Goal: Task Accomplishment & Management: Use online tool/utility

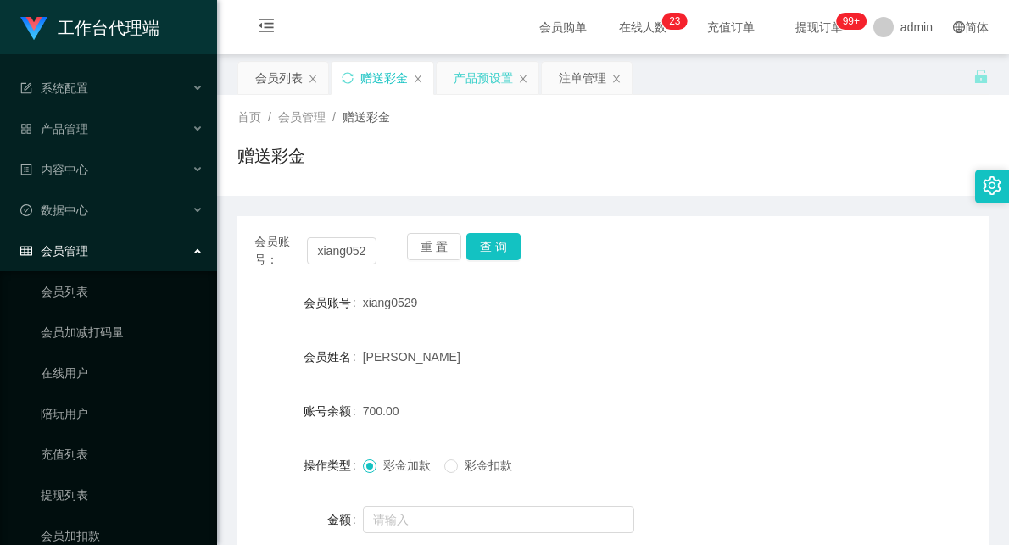
click at [498, 75] on div "产品预设置" at bounding box center [483, 78] width 59 height 32
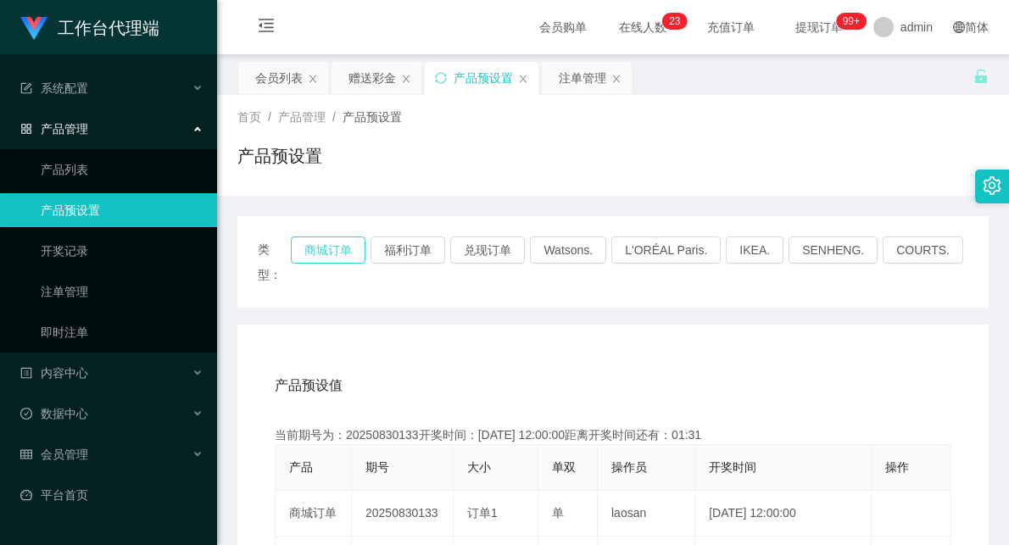
click at [336, 254] on button "商城订单" at bounding box center [328, 250] width 75 height 27
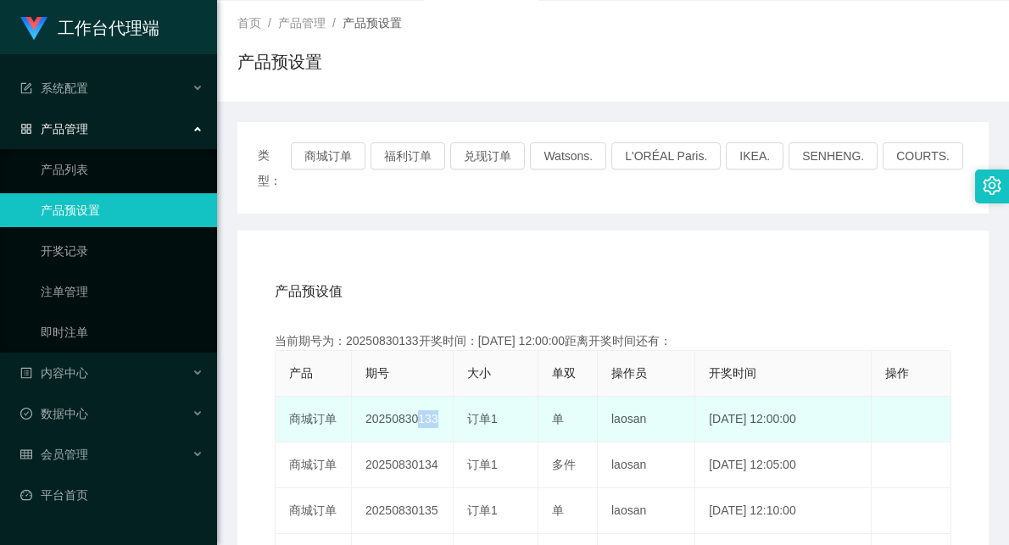
drag, startPoint x: 410, startPoint y: 399, endPoint x: 461, endPoint y: 405, distance: 51.1
click at [461, 405] on tr "商城订单 20250830133 订单1 单 laosan [DATE] 12:00:00 编 辑 限制投注" at bounding box center [614, 420] width 676 height 46
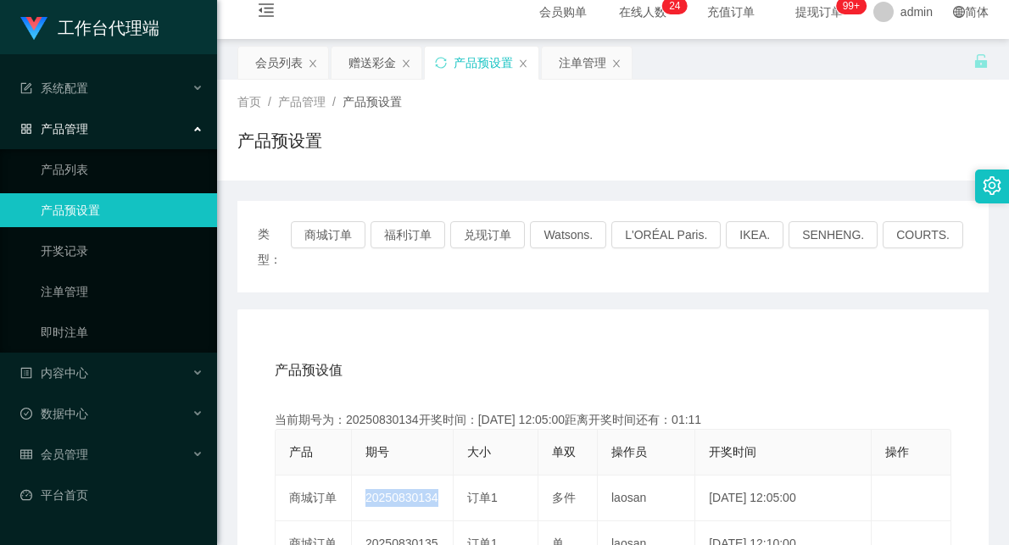
scroll to position [0, 0]
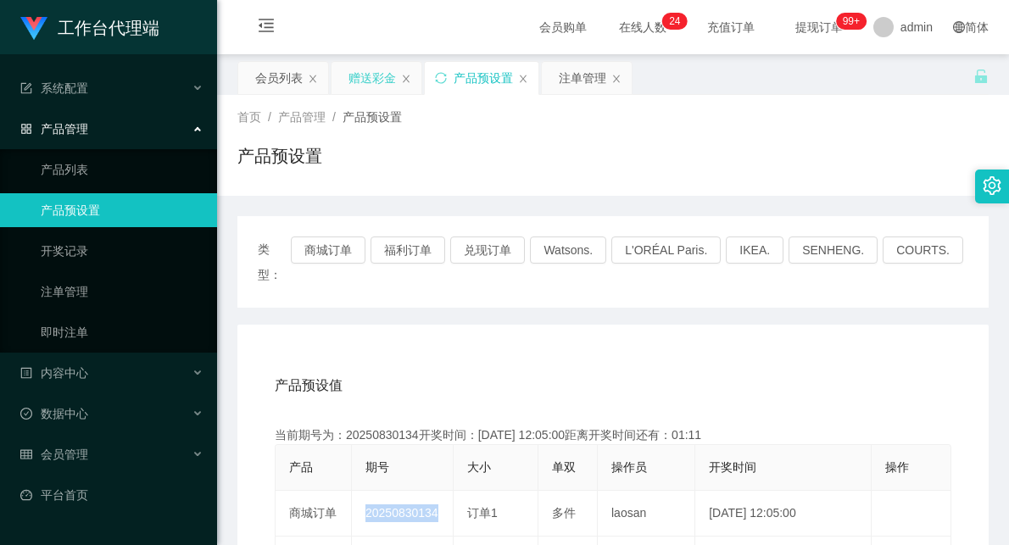
click at [359, 81] on div "赠送彩金" at bounding box center [372, 78] width 47 height 32
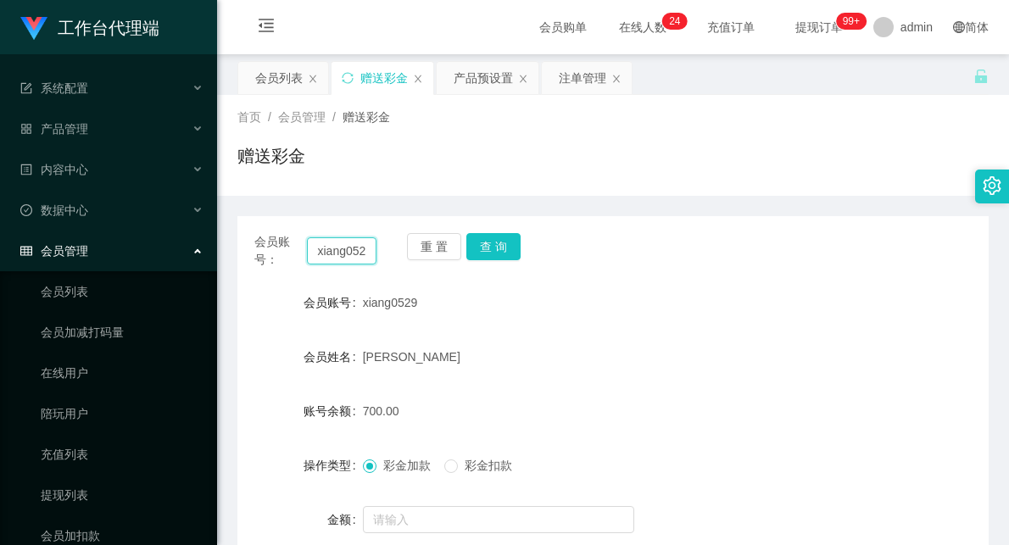
click at [337, 254] on input "xiang0529" at bounding box center [342, 250] width 70 height 27
paste input "BELL"
type input "BELL"
click at [488, 246] on button "查 询" at bounding box center [493, 246] width 54 height 27
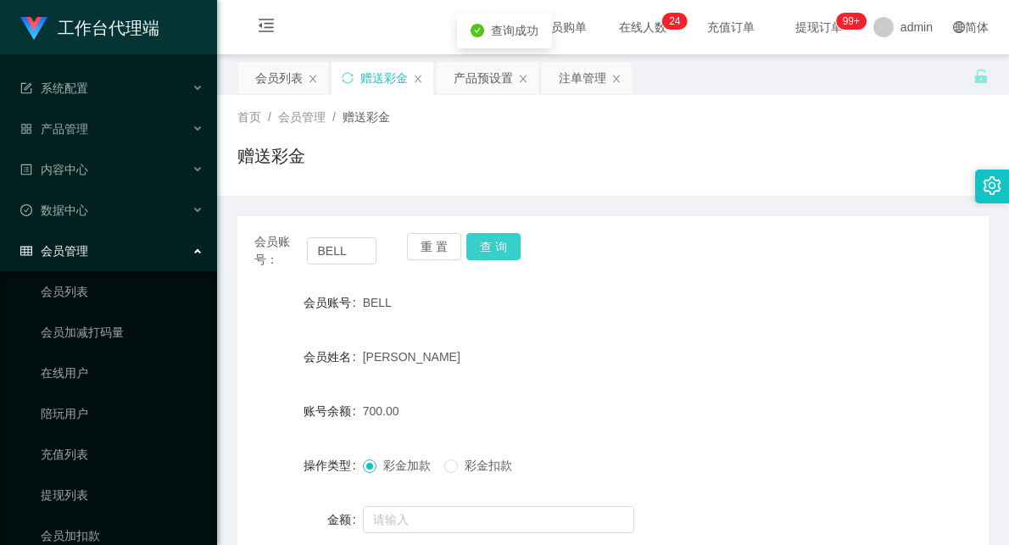
click at [496, 248] on button "查 询" at bounding box center [493, 246] width 54 height 27
click at [472, 68] on div "产品预设置" at bounding box center [483, 78] width 59 height 32
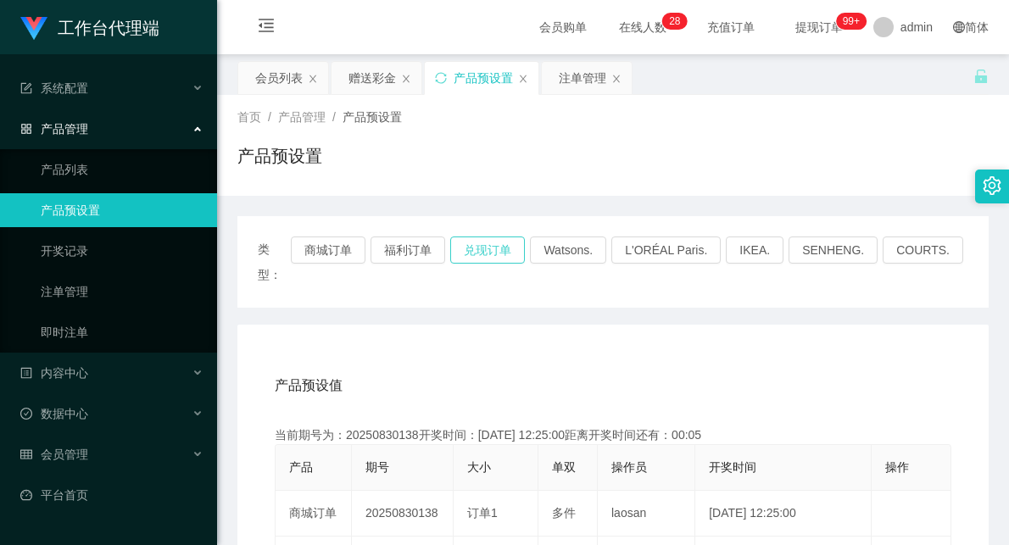
click at [501, 243] on button "兑现订单" at bounding box center [487, 250] width 75 height 27
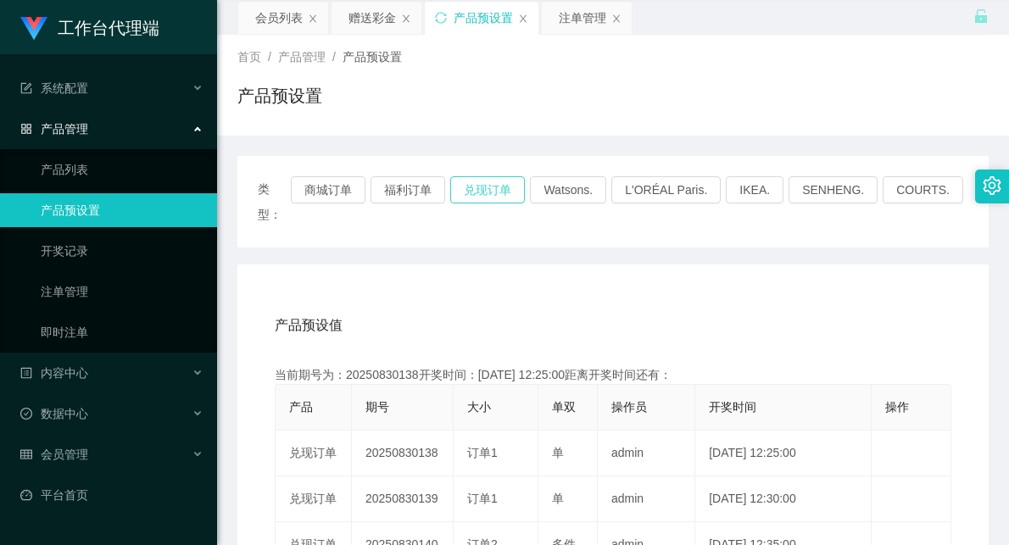
scroll to position [94, 0]
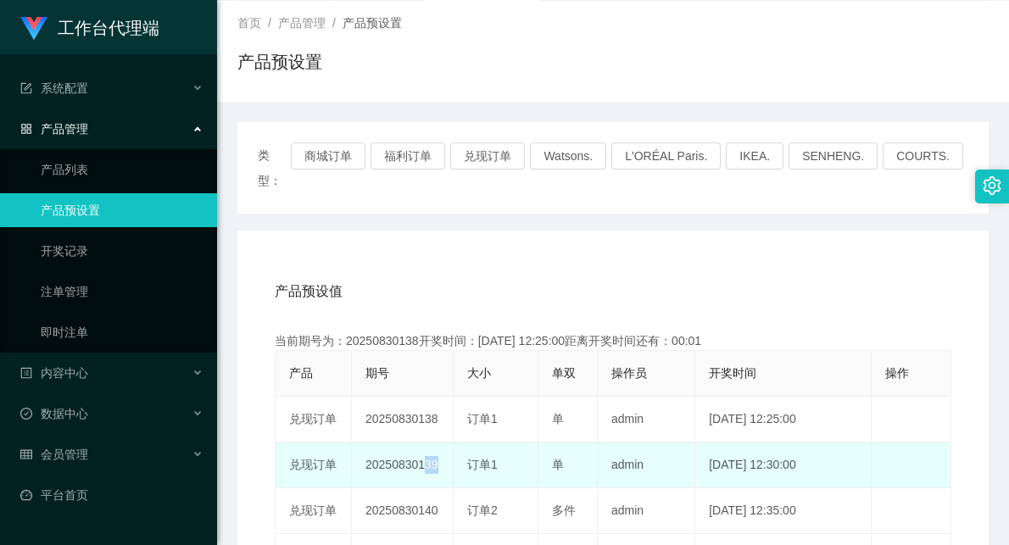
drag, startPoint x: 417, startPoint y: 441, endPoint x: 458, endPoint y: 447, distance: 41.1
click at [458, 447] on tr "兑现订单 20250830139 订单1 单 admin [DATE] 12:30:00 编 辑 限制投注" at bounding box center [614, 466] width 676 height 46
click at [506, 456] on div "订单1" at bounding box center [495, 465] width 57 height 18
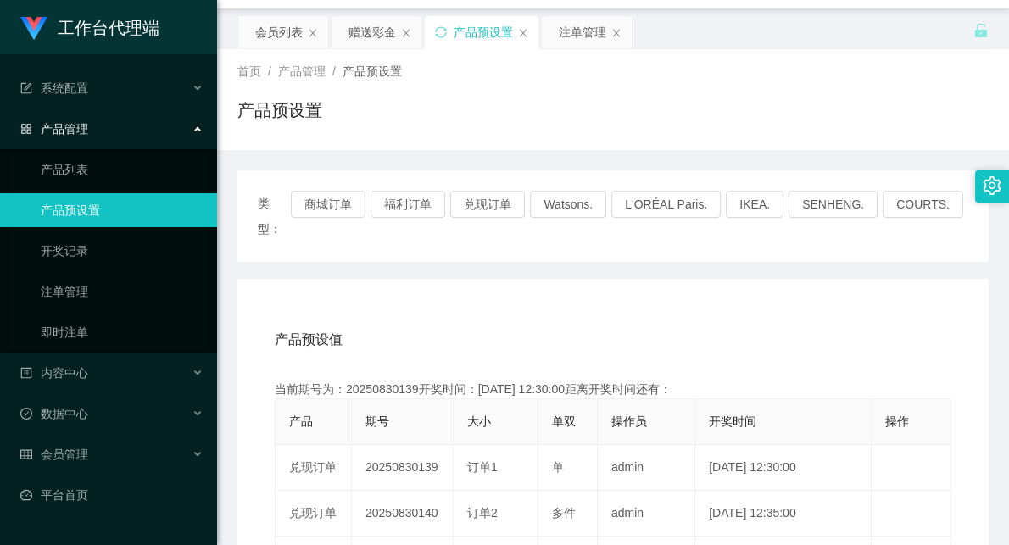
scroll to position [0, 0]
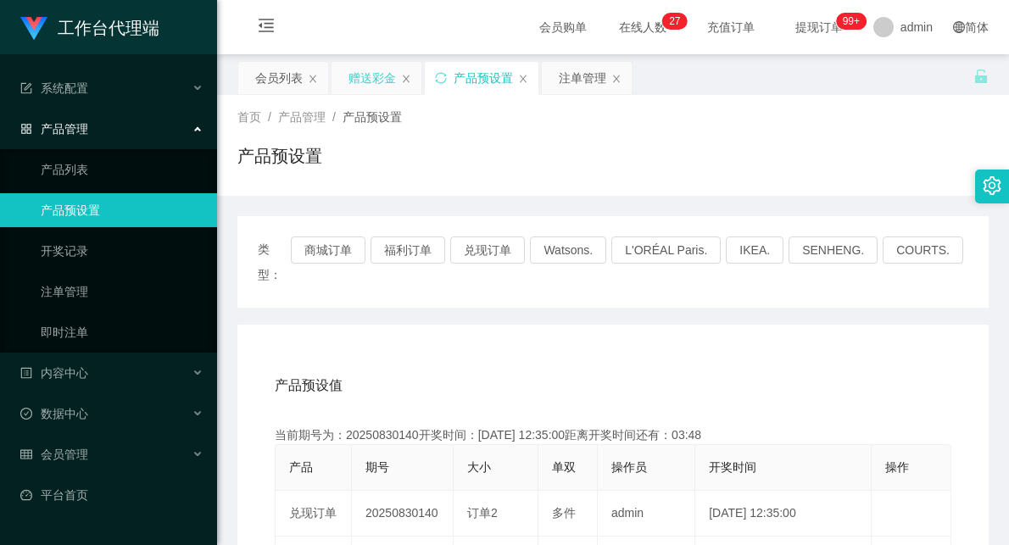
click at [386, 73] on div "赠送彩金" at bounding box center [372, 78] width 47 height 32
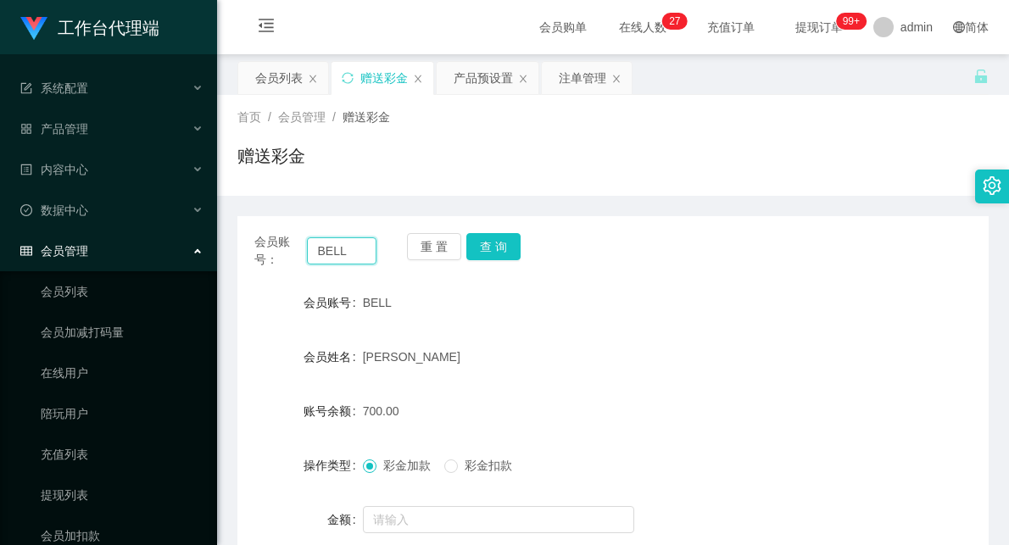
click at [327, 257] on input "BELL" at bounding box center [342, 250] width 70 height 27
type input "88567439"
click at [502, 234] on button "查 询" at bounding box center [493, 246] width 54 height 27
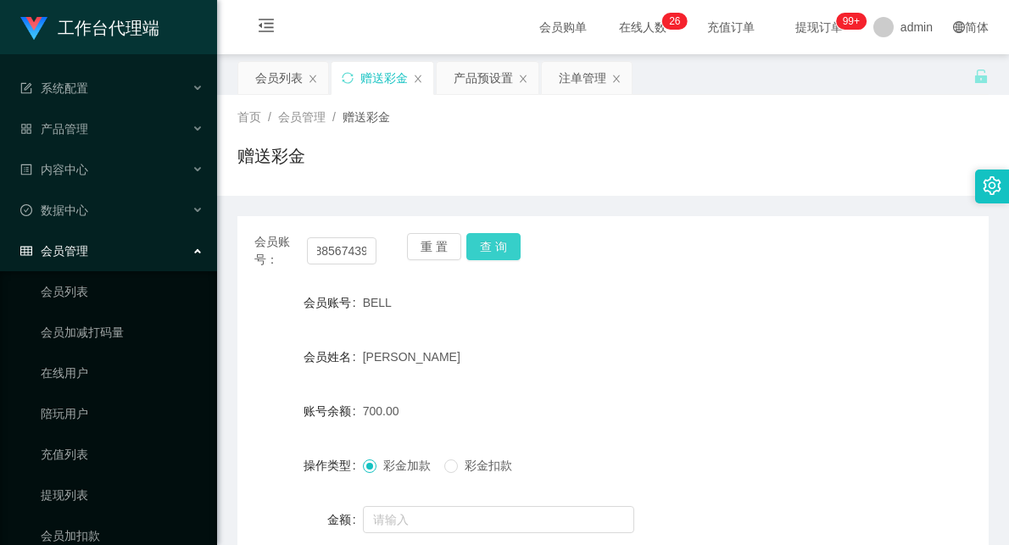
scroll to position [0, 0]
click at [486, 70] on div "产品预设置" at bounding box center [483, 78] width 59 height 32
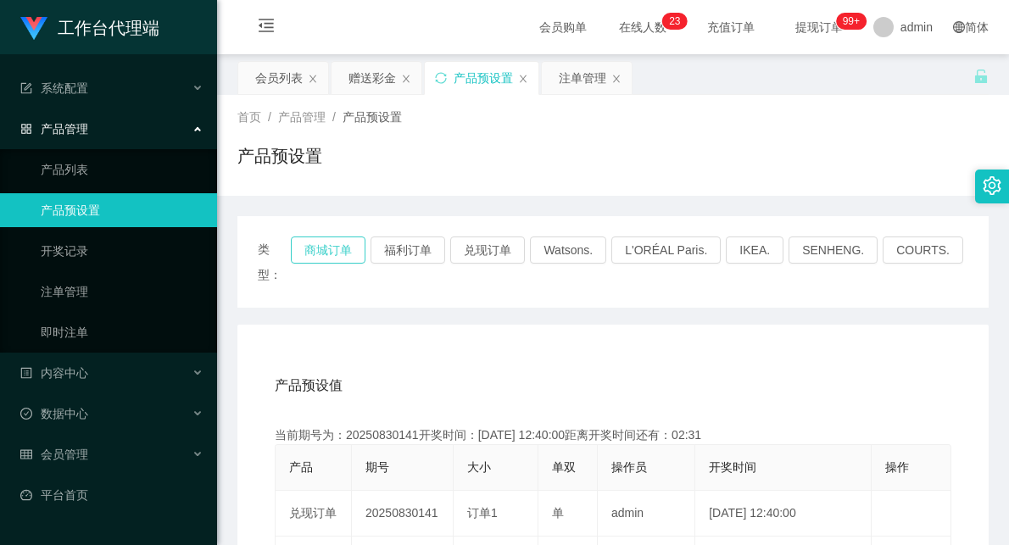
click at [329, 249] on button "商城订单" at bounding box center [328, 250] width 75 height 27
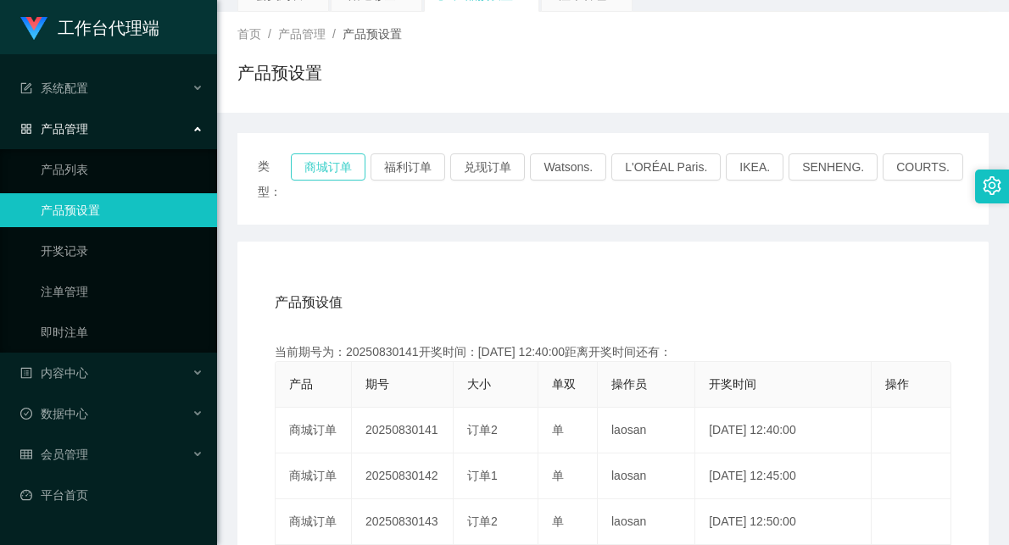
scroll to position [94, 0]
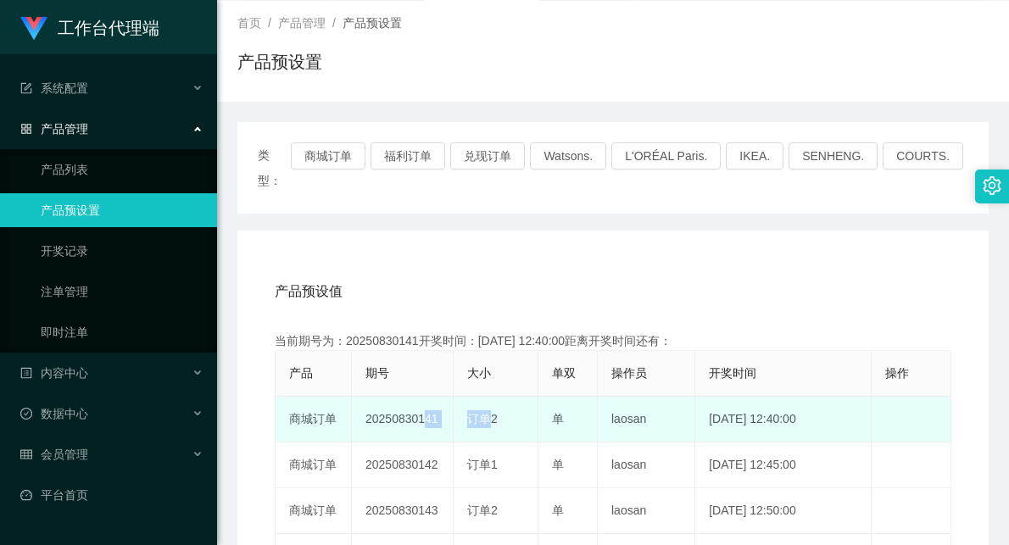
drag, startPoint x: 413, startPoint y: 399, endPoint x: 479, endPoint y: 391, distance: 66.6
click at [479, 397] on tr "商城订单 20250830141 订单2 单 laosan [DATE] 12:40:00 编 辑 限制投注" at bounding box center [614, 420] width 676 height 46
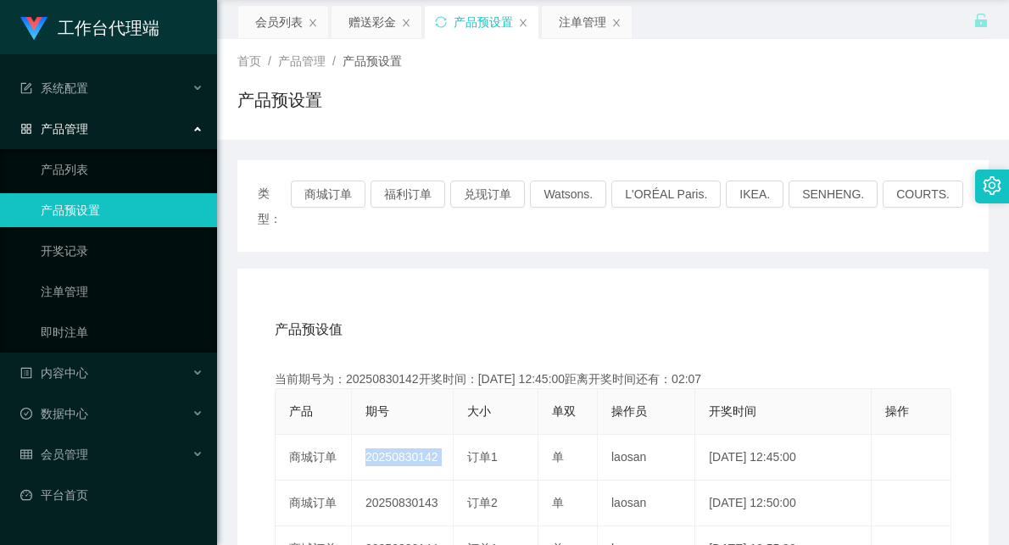
scroll to position [0, 0]
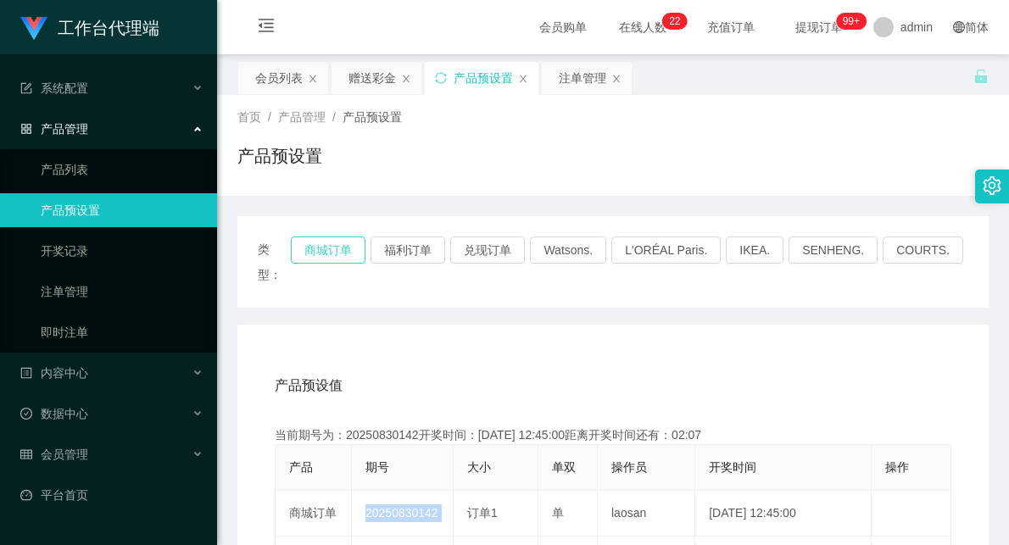
click at [337, 244] on button "商城订单" at bounding box center [328, 250] width 75 height 27
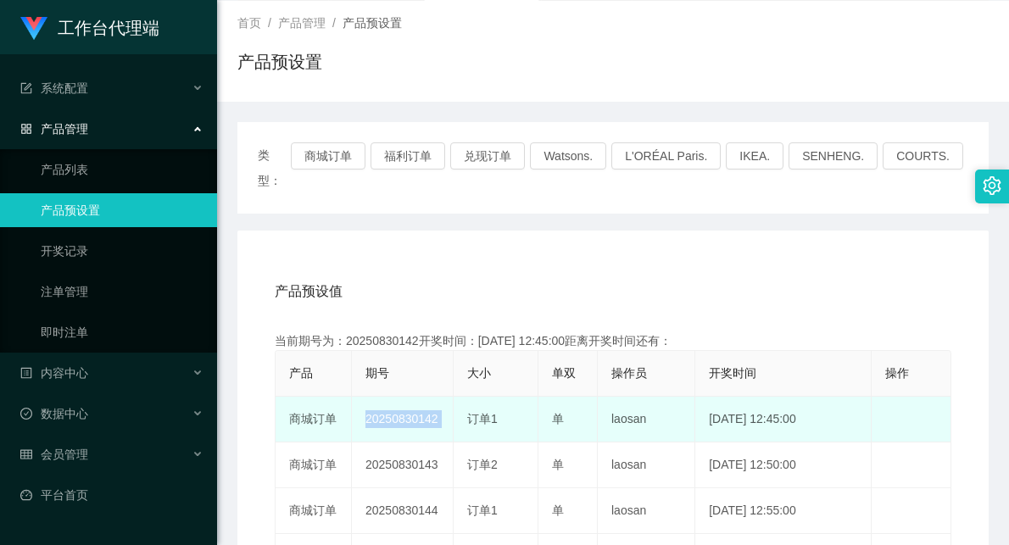
click at [408, 397] on td "20250830142" at bounding box center [403, 420] width 102 height 46
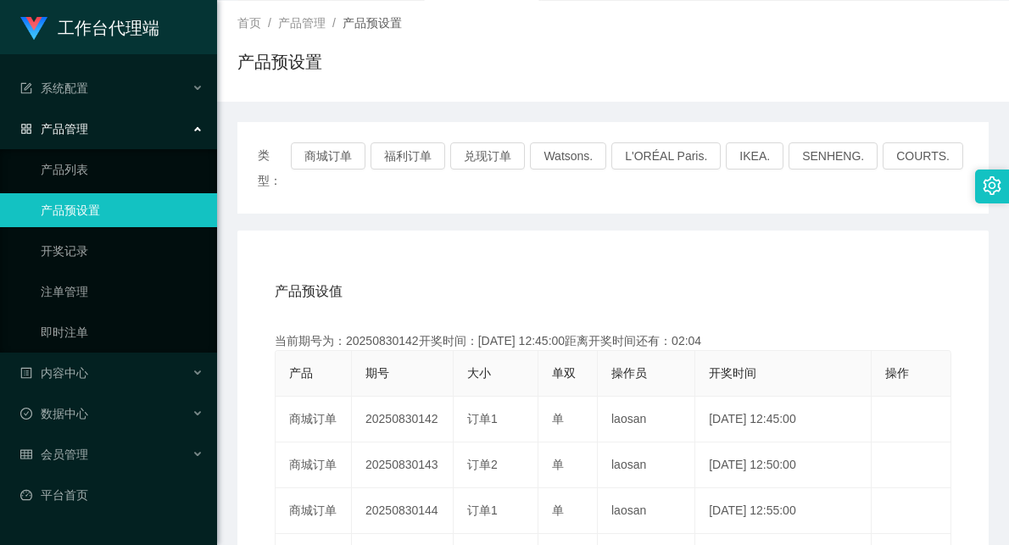
click at [630, 268] on div "产品预设值 添加期号" at bounding box center [613, 291] width 677 height 47
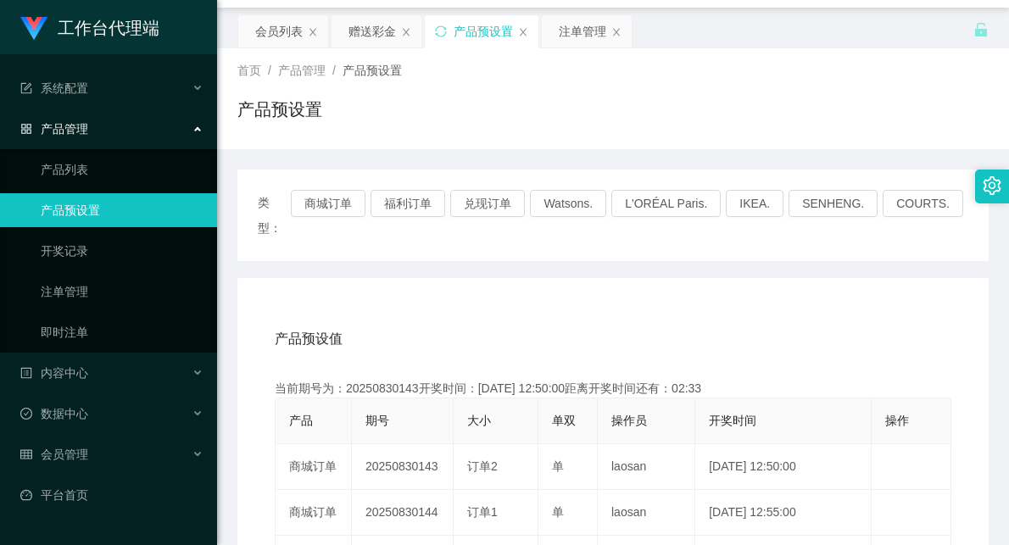
scroll to position [0, 0]
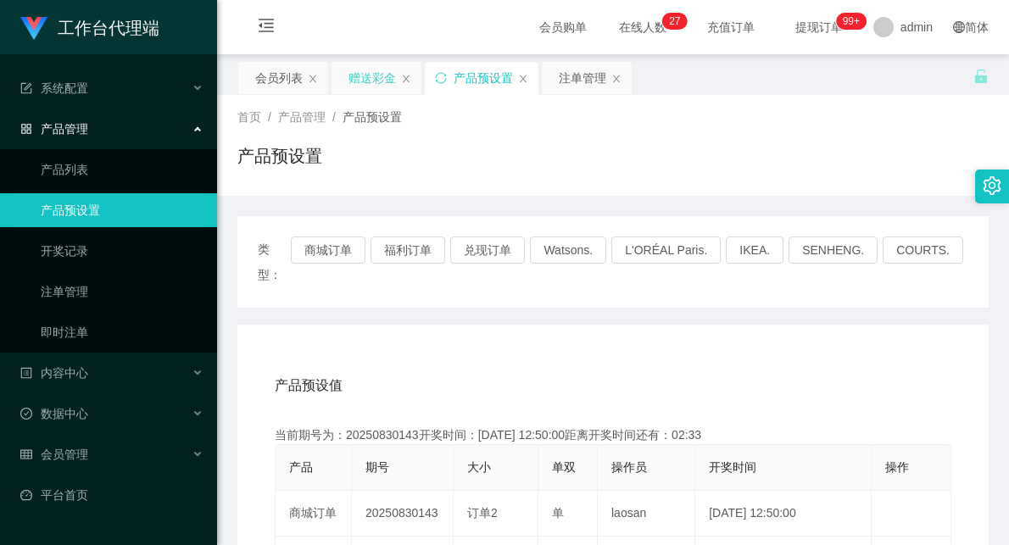
click at [375, 69] on div "赠送彩金" at bounding box center [372, 78] width 47 height 32
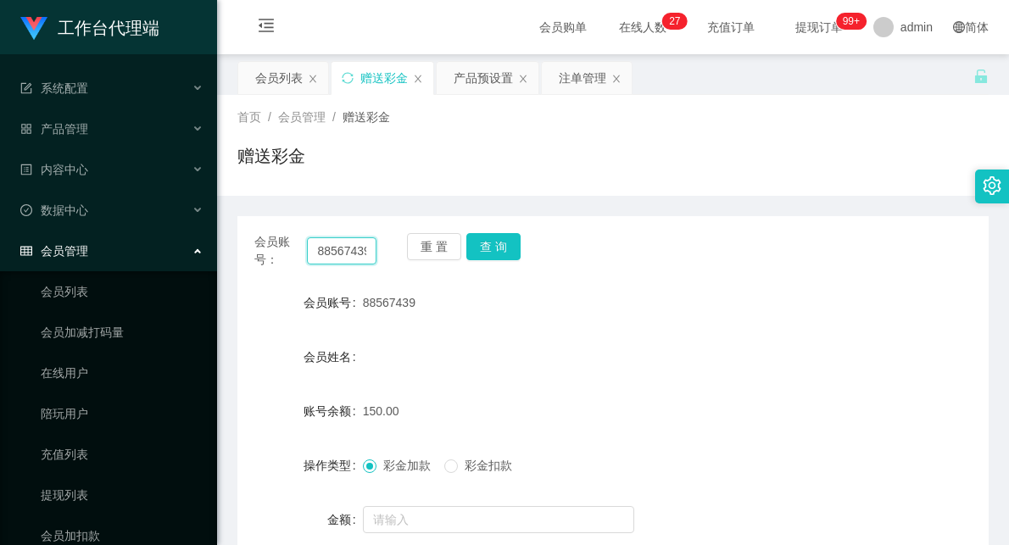
click at [342, 248] on input "88567439" at bounding box center [342, 250] width 70 height 27
paste input "453577040"
type input "453577040"
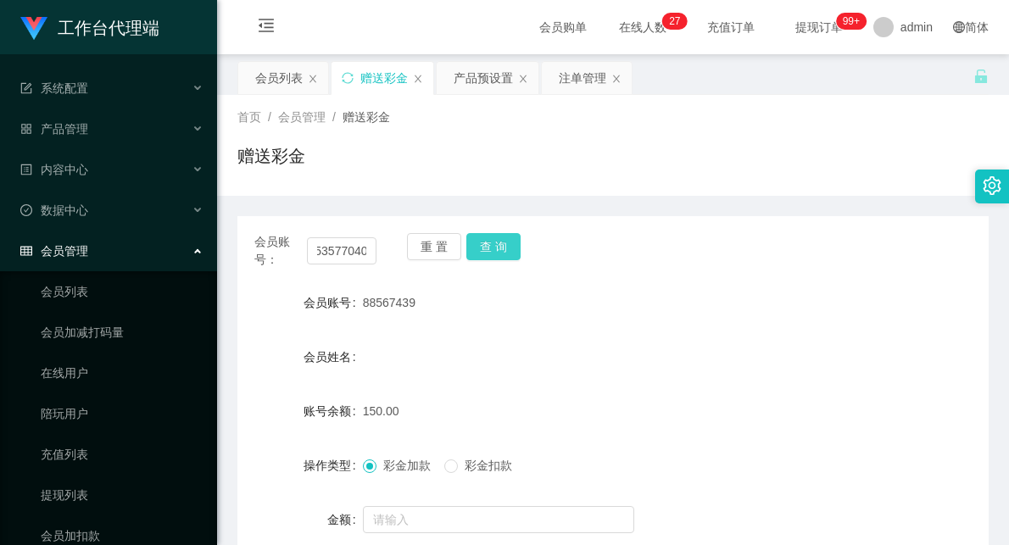
scroll to position [0, 0]
click at [511, 235] on button "查 询" at bounding box center [493, 246] width 54 height 27
click at [504, 243] on button "查 询" at bounding box center [493, 246] width 54 height 27
click at [596, 70] on div "注单管理" at bounding box center [582, 78] width 47 height 32
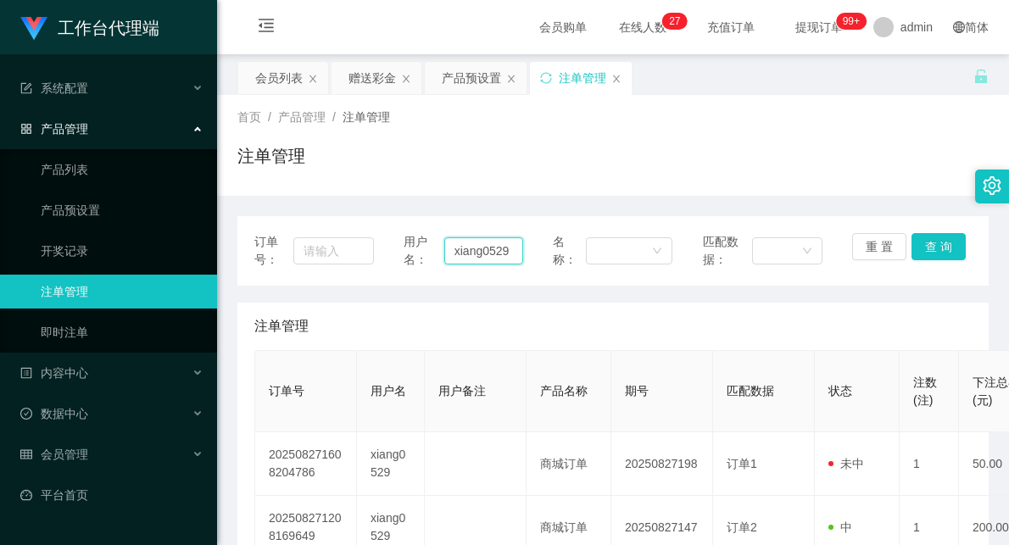
click at [483, 239] on input "xiang0529" at bounding box center [483, 250] width 79 height 27
paste input "453577040"
type input "453577040"
click at [919, 240] on button "查 询" at bounding box center [939, 246] width 54 height 27
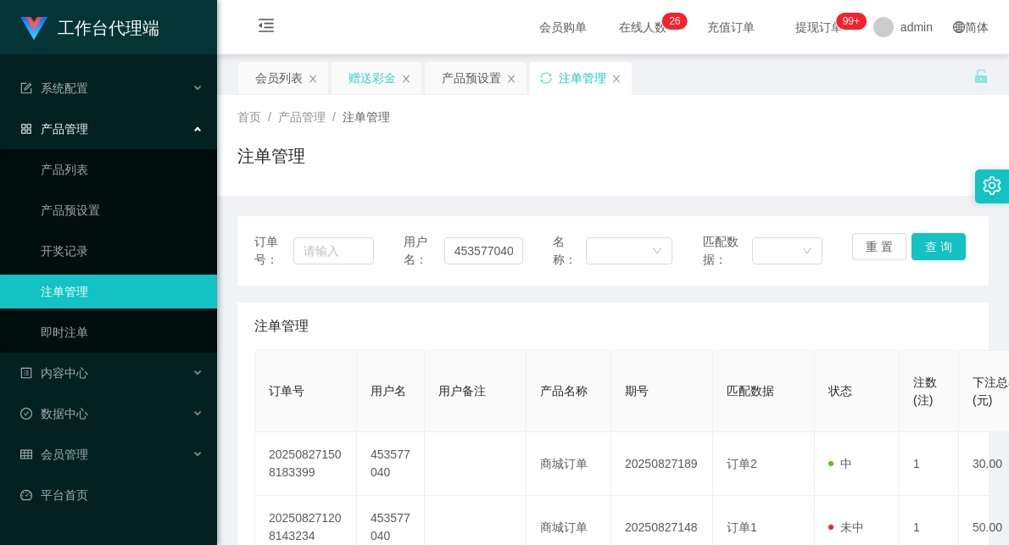
click at [385, 77] on div "赠送彩金" at bounding box center [372, 78] width 47 height 32
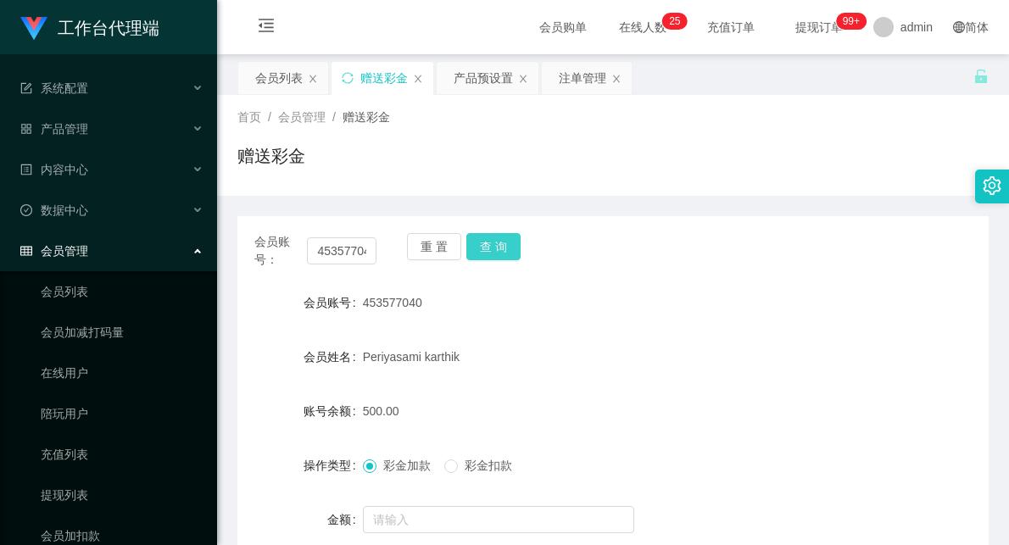
click at [489, 239] on button "查 询" at bounding box center [493, 246] width 54 height 27
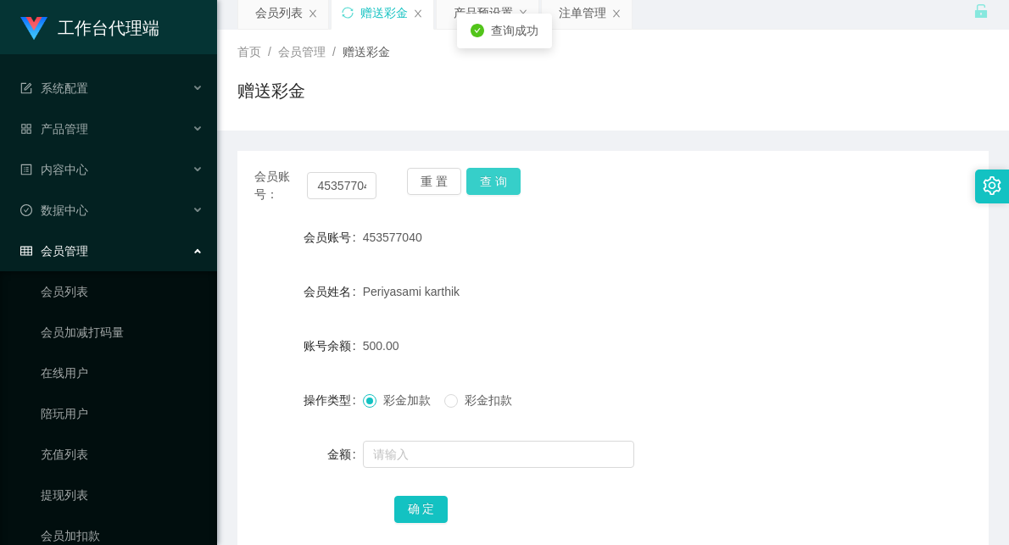
scroll to position [162, 0]
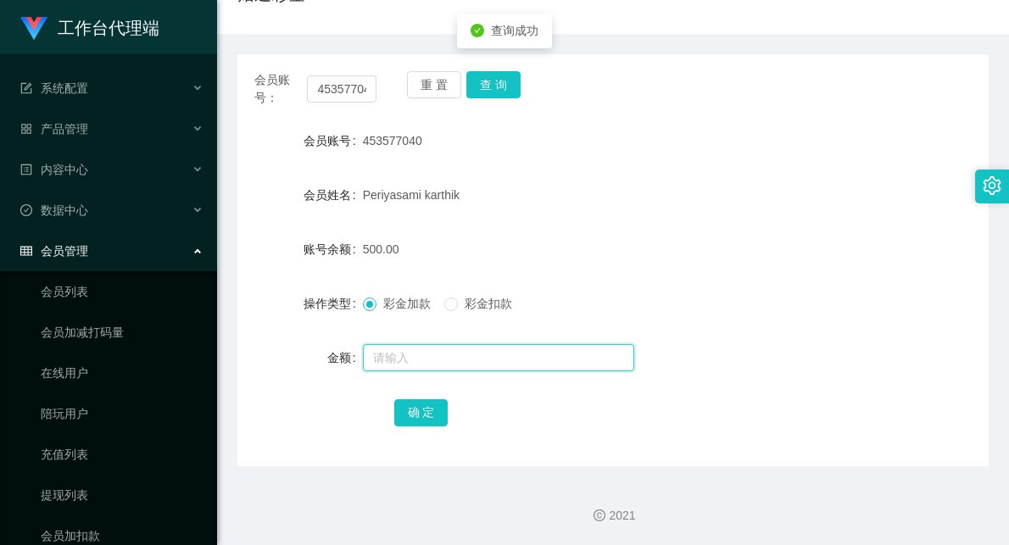
click at [422, 353] on input "text" at bounding box center [498, 357] width 271 height 27
type input "200"
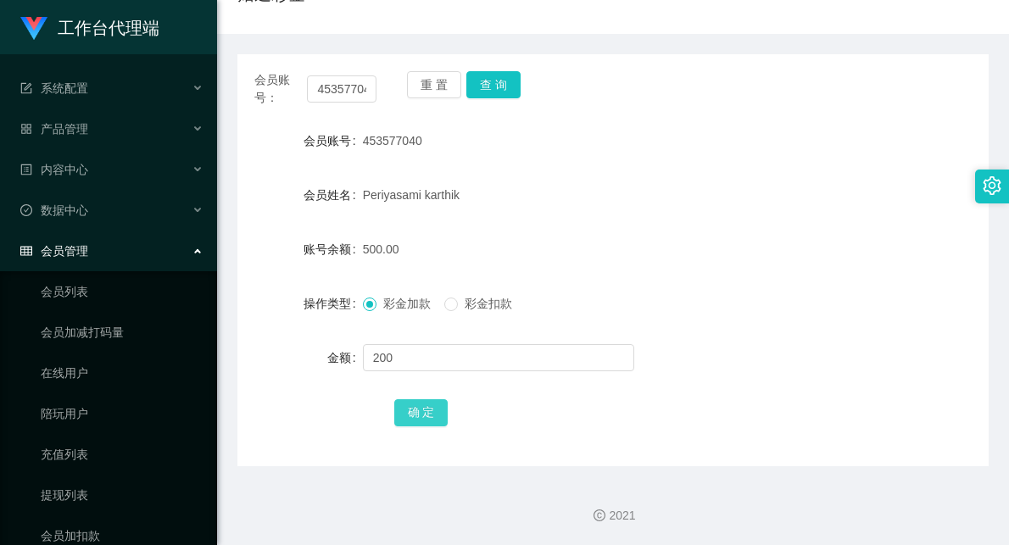
click at [425, 417] on button "确 定" at bounding box center [421, 412] width 54 height 27
click at [337, 85] on input "453577040" at bounding box center [342, 88] width 70 height 27
click at [496, 86] on button "查 询" at bounding box center [493, 84] width 54 height 27
